Goal: Obtain resource: Download file/media

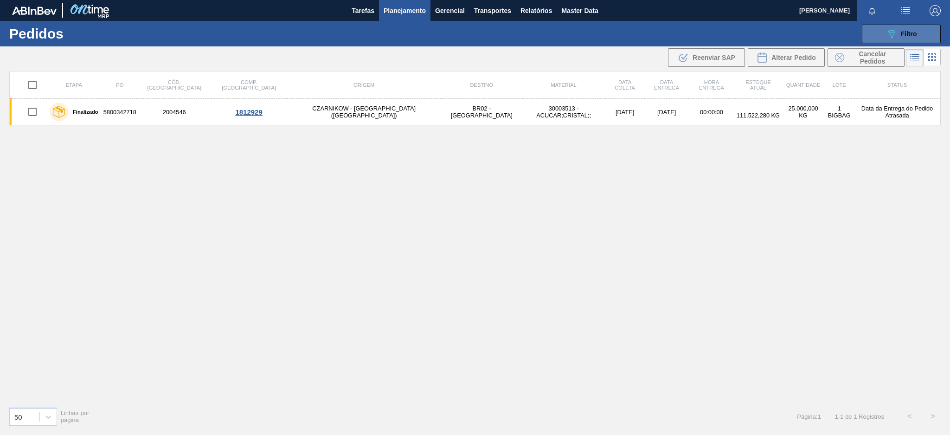
click at [869, 31] on button "089F7B8B-B2A5-4AFE-B5C0-19BA573D28AC Filtro" at bounding box center [901, 34] width 79 height 19
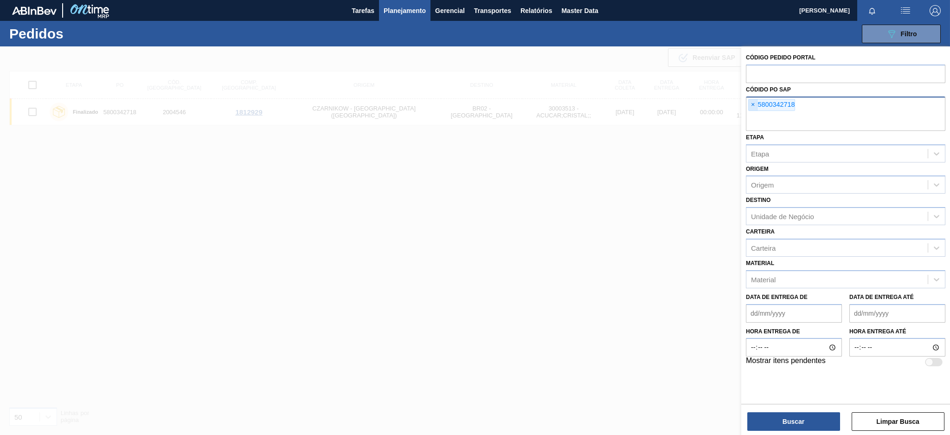
click at [755, 104] on span "×" at bounding box center [753, 104] width 9 height 11
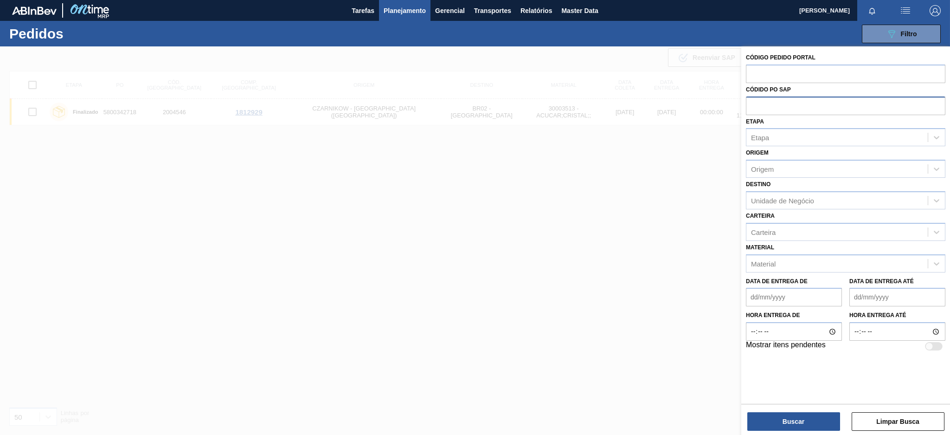
paste input "5800349450"
type input "5800349450"
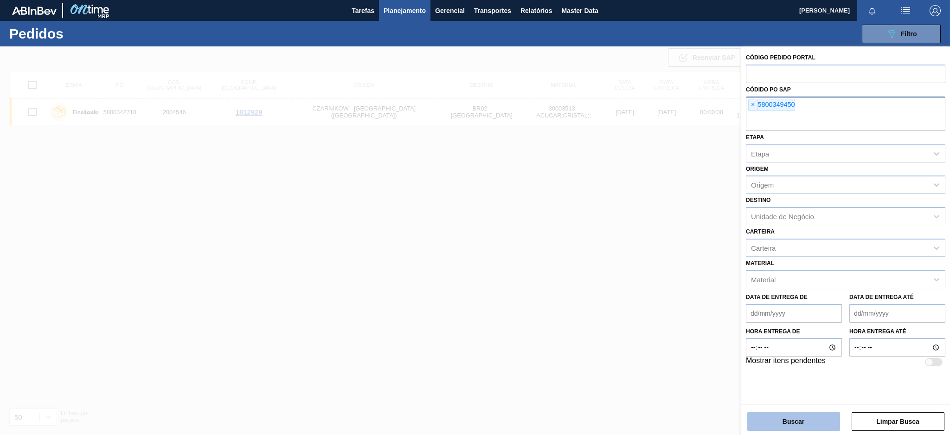
click at [779, 427] on button "Buscar" at bounding box center [793, 421] width 93 height 19
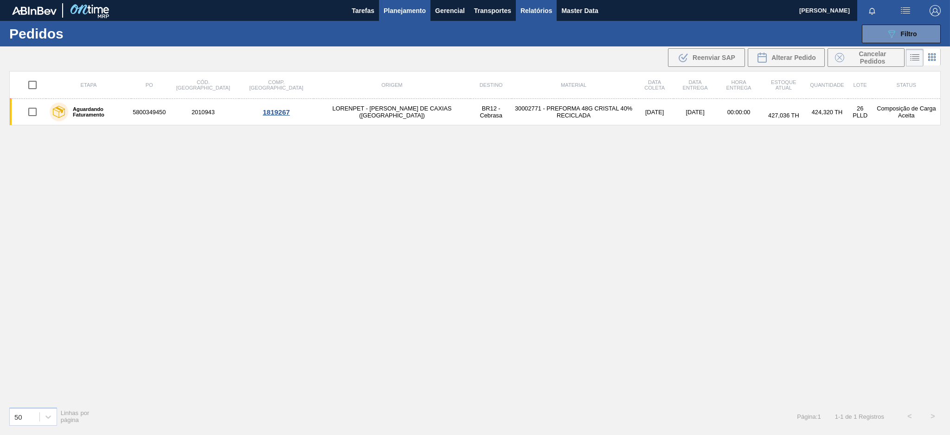
click at [539, 8] on span "Relatórios" at bounding box center [536, 10] width 32 height 11
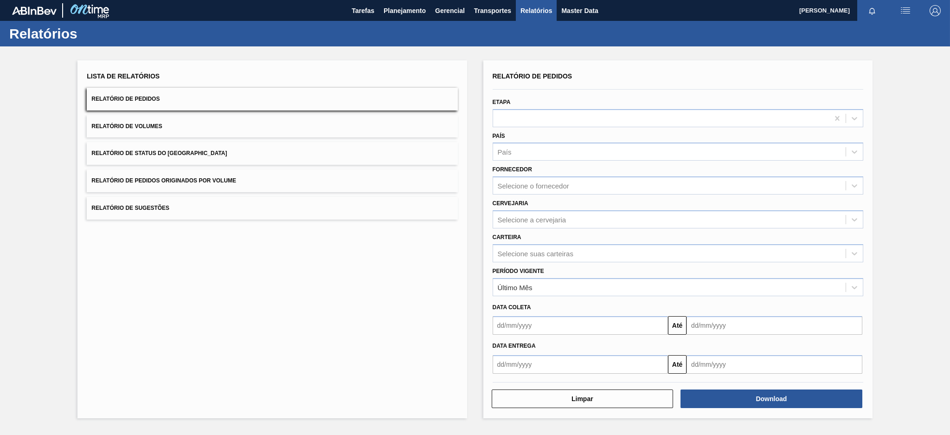
click at [343, 179] on button "Relatório de Pedidos Originados por Volume" at bounding box center [272, 180] width 371 height 23
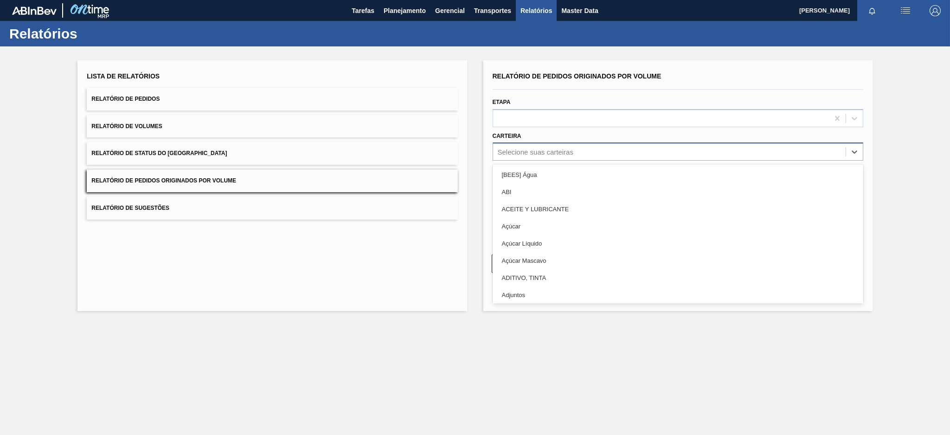
click at [605, 152] on div "Selecione suas carteiras" at bounding box center [669, 151] width 352 height 13
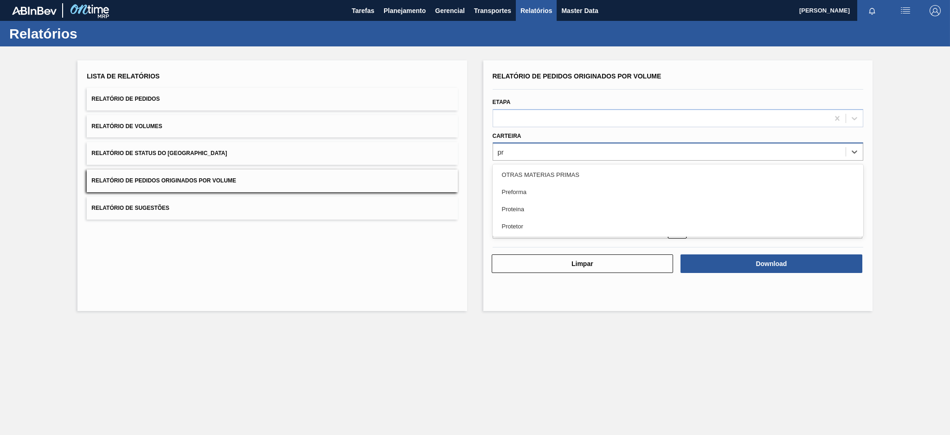
type input "pre"
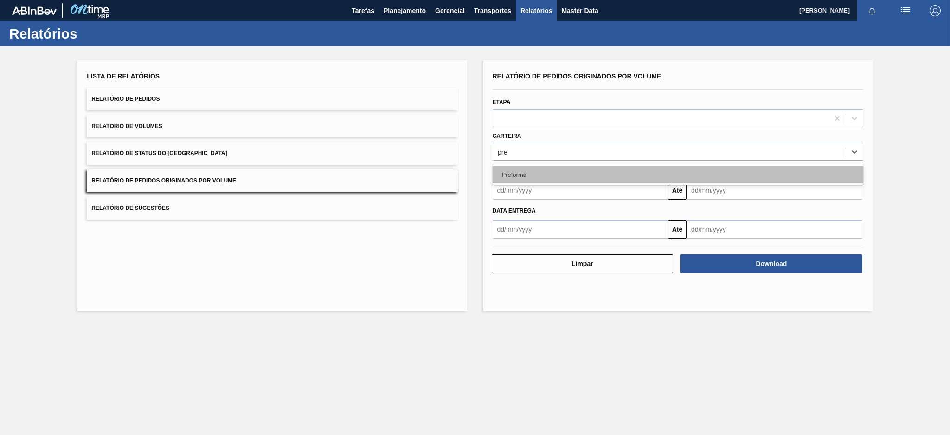
click at [512, 177] on div "Preforma" at bounding box center [678, 174] width 371 height 17
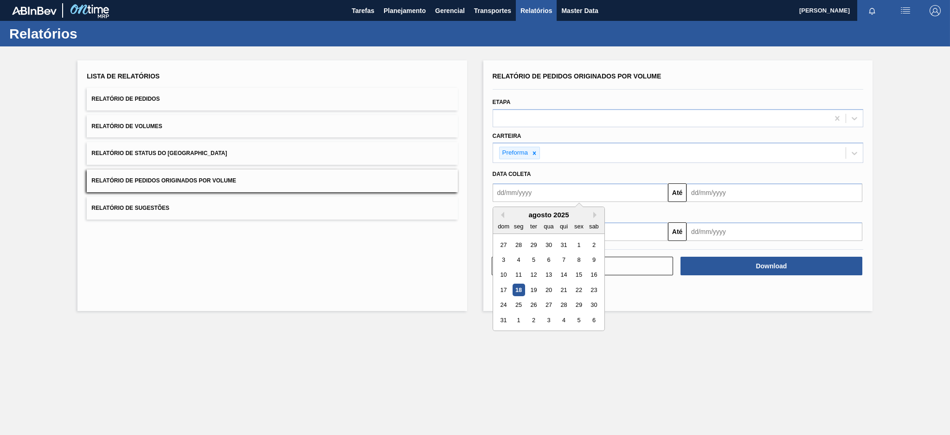
click at [512, 193] on input "text" at bounding box center [581, 192] width 176 height 19
click at [504, 220] on div "dom" at bounding box center [503, 226] width 13 height 13
click at [500, 209] on div "agosto 2025 dom seg ter qua qui sex sab" at bounding box center [548, 220] width 111 height 27
click at [505, 218] on div "dom seg ter qua qui sex sab" at bounding box center [548, 225] width 111 height 15
click at [503, 211] on div "agosto 2025" at bounding box center [548, 215] width 111 height 8
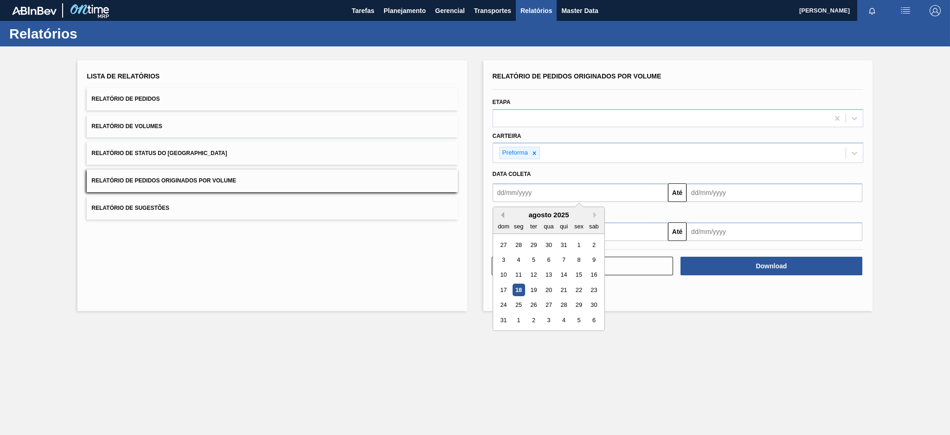
click at [501, 212] on button "Previous Month" at bounding box center [501, 214] width 6 height 6
click at [500, 274] on div "13" at bounding box center [503, 275] width 13 height 13
type input "[DATE]"
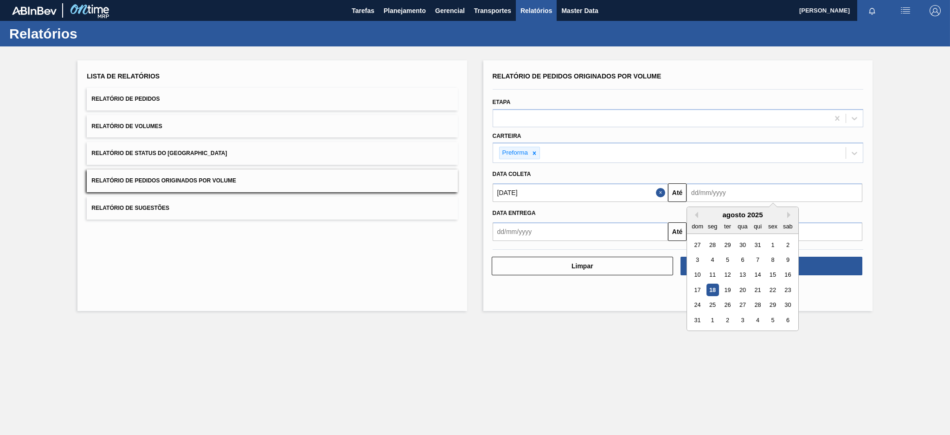
click at [708, 196] on input "text" at bounding box center [774, 192] width 176 height 19
click at [714, 294] on div "18" at bounding box center [712, 289] width 13 height 13
type input "[DATE]"
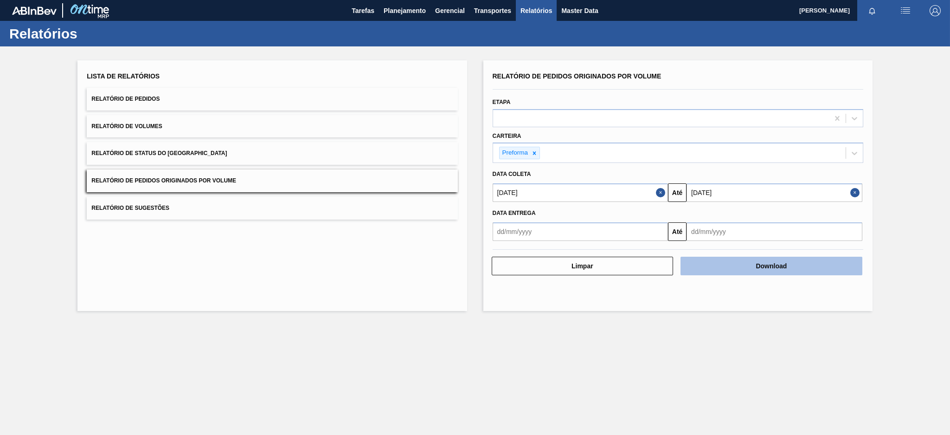
click at [728, 271] on button "Download" at bounding box center [771, 265] width 182 height 19
